Goal: Task Accomplishment & Management: Manage account settings

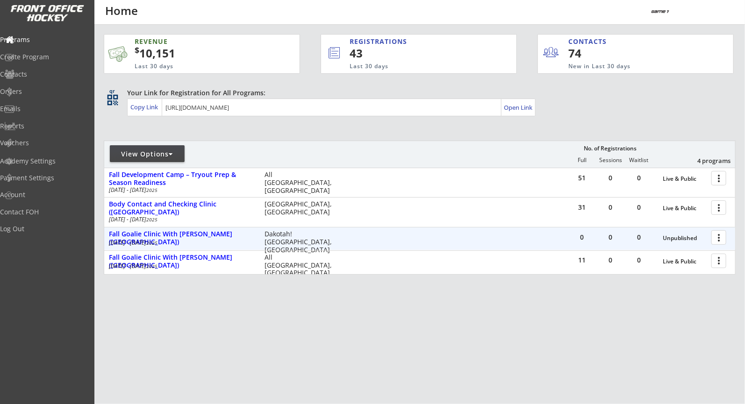
click at [724, 237] on div at bounding box center [720, 237] width 16 height 16
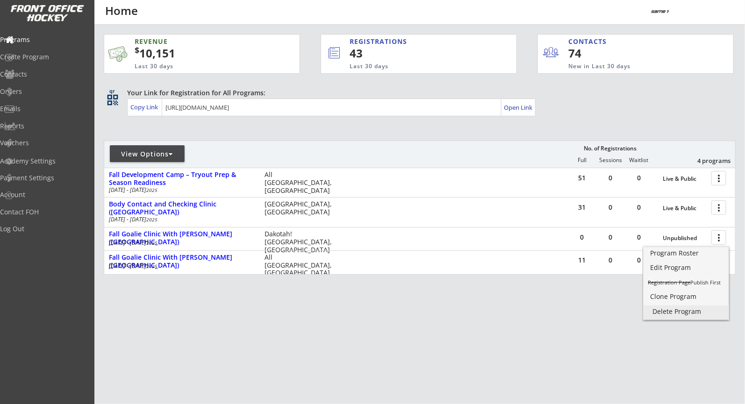
click at [682, 311] on div "Delete Program" at bounding box center [686, 311] width 67 height 7
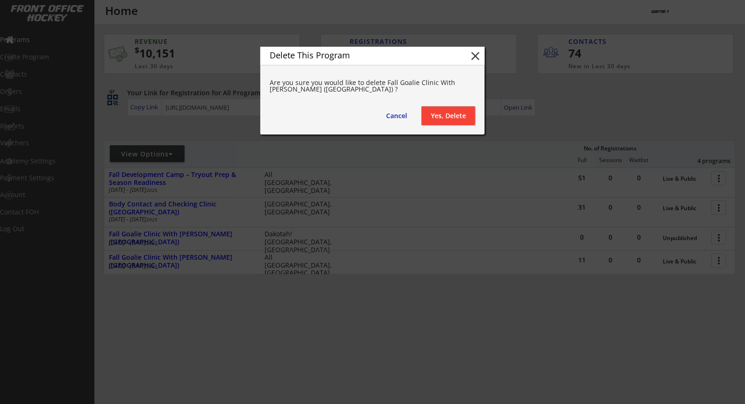
click at [455, 122] on button "Yes, Delete" at bounding box center [449, 116] width 54 height 19
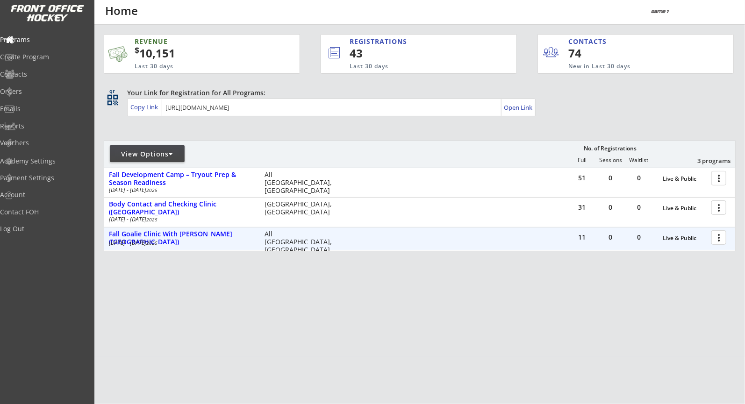
click at [465, 240] on div "11 0 0 Live & Public more_vert Fall Goalie Clinic With Reed Kinsey (Mankato) Se…" at bounding box center [419, 239] width 631 height 22
click at [723, 239] on div at bounding box center [720, 237] width 16 height 16
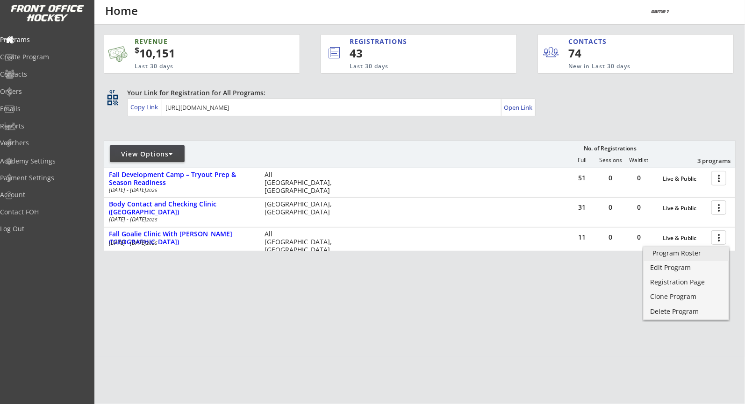
click at [674, 255] on div "Program Roster" at bounding box center [686, 253] width 67 height 7
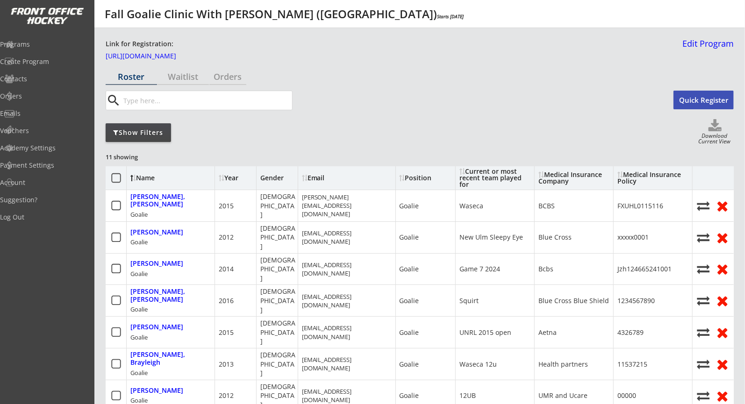
click at [193, 98] on input "input" at bounding box center [207, 100] width 171 height 19
paste input "[EMAIL_ADDRESS][DOMAIN_NAME]"
type input "[EMAIL_ADDRESS][DOMAIN_NAME]"
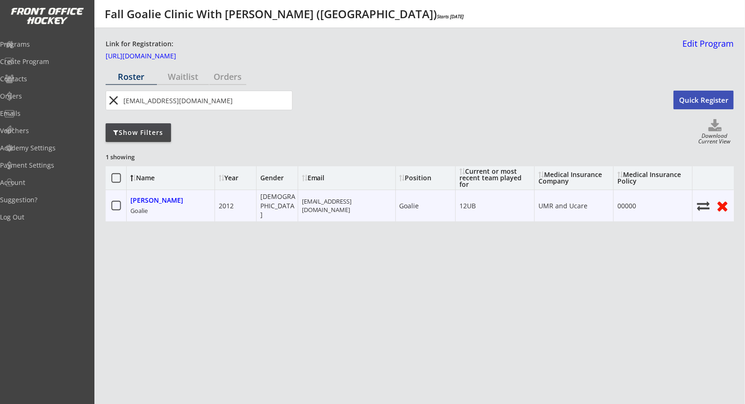
click at [727, 202] on icon at bounding box center [722, 206] width 15 height 14
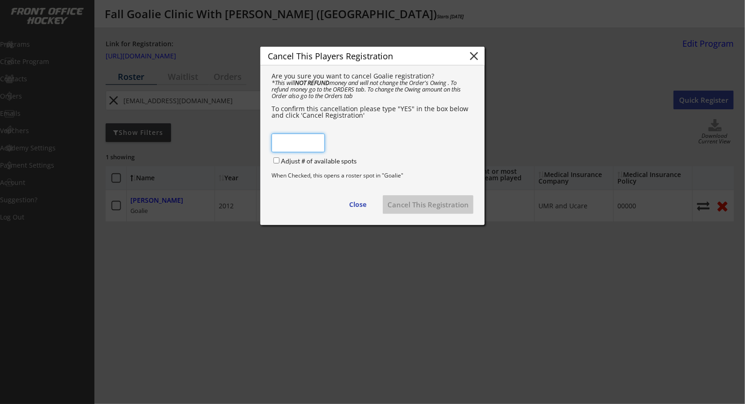
click at [296, 148] on input "input" at bounding box center [298, 143] width 53 height 19
type input "YES"
click at [274, 157] on input "Adjust # of available spots" at bounding box center [276, 160] width 6 height 6
checkbox input "true"
click at [421, 209] on button "Cancel This Registration" at bounding box center [428, 204] width 91 height 19
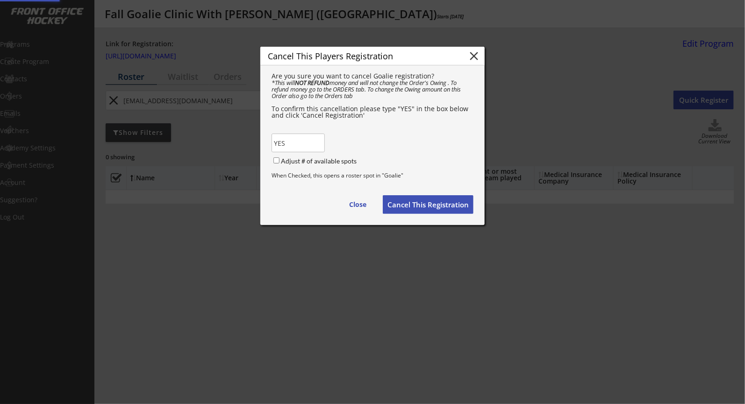
checkbox input "false"
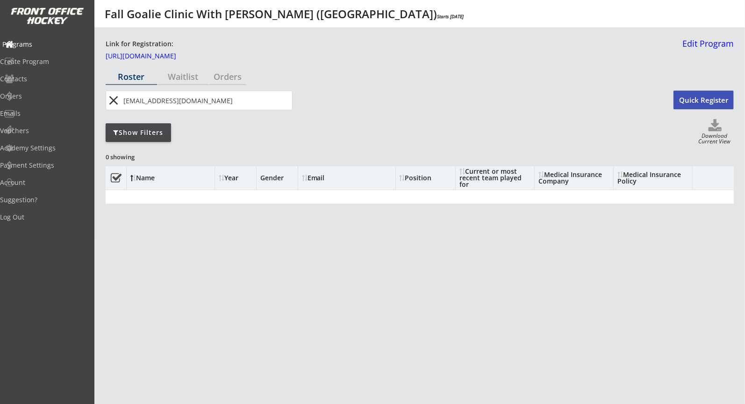
click at [50, 47] on div "Programs" at bounding box center [44, 44] width 84 height 7
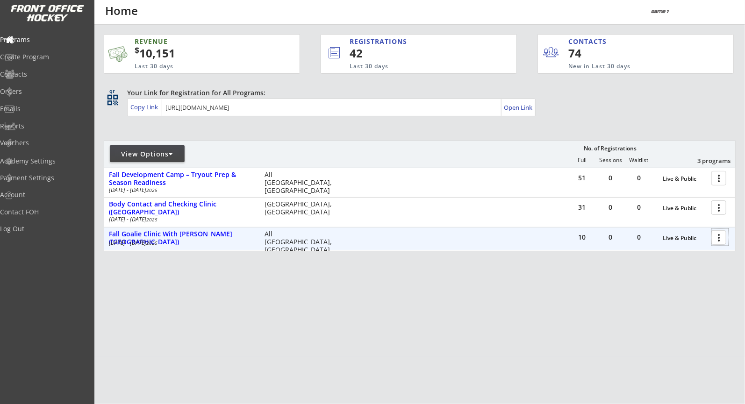
click at [717, 236] on div at bounding box center [720, 237] width 16 height 16
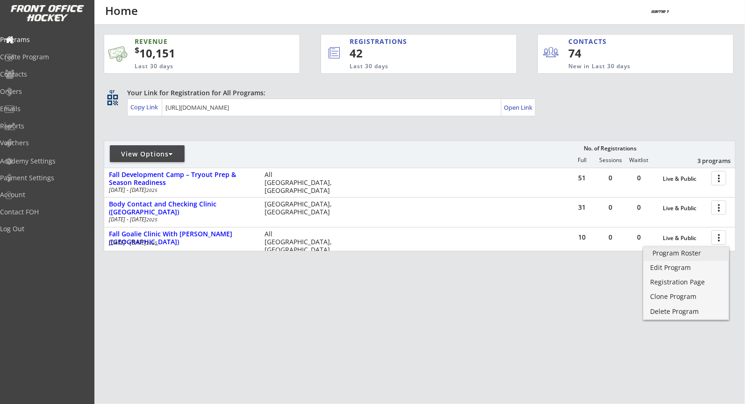
click at [697, 254] on div "Program Roster" at bounding box center [686, 253] width 67 height 7
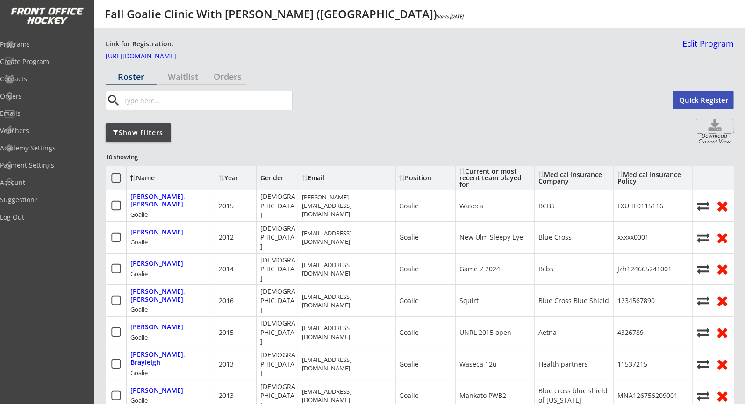
click at [714, 127] on icon at bounding box center [714, 126] width 37 height 14
select select ""Player Info""
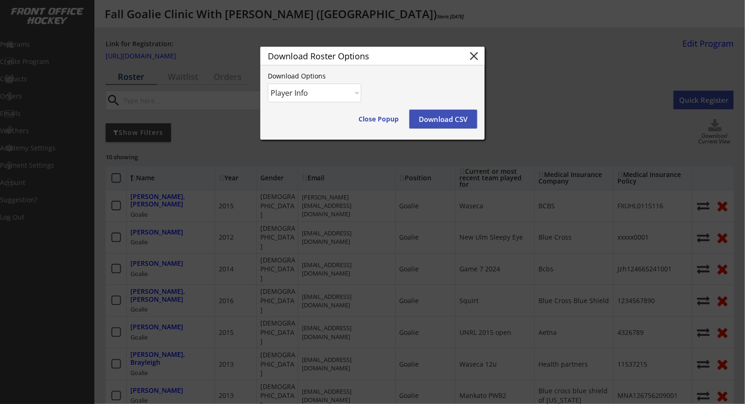
click at [450, 120] on button "Download CSV" at bounding box center [443, 119] width 68 height 19
